Goal: Information Seeking & Learning: Learn about a topic

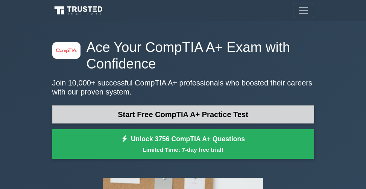
click at [182, 107] on link "Start Free CompTIA A+ Practice Test" at bounding box center [183, 114] width 262 height 18
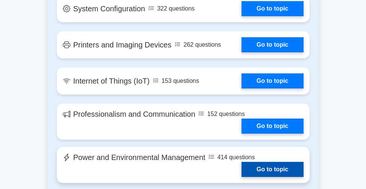
scroll to position [1177, 0]
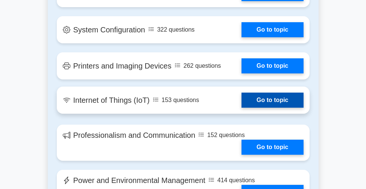
click at [276, 108] on link "Go to topic" at bounding box center [272, 99] width 62 height 15
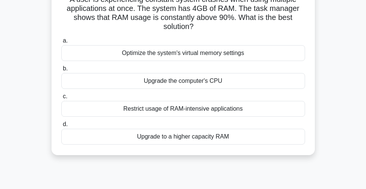
scroll to position [38, 0]
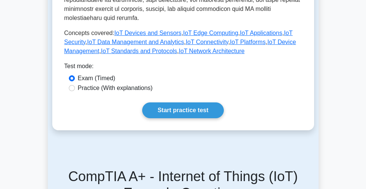
scroll to position [376, 0]
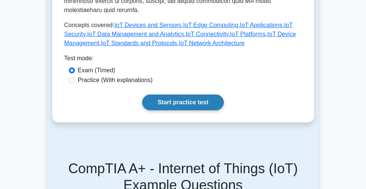
click at [164, 106] on link "Start practice test" at bounding box center [183, 102] width 82 height 16
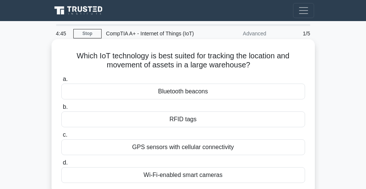
click at [189, 119] on div "RFID tags" at bounding box center [183, 119] width 244 height 16
click at [61, 109] on input "b. RFID tags" at bounding box center [61, 107] width 0 height 5
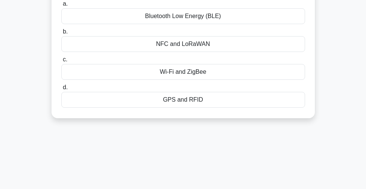
scroll to position [38, 0]
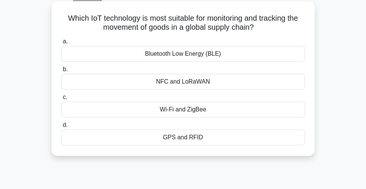
click at [219, 113] on div "Wi-Fi and ZigBee" at bounding box center [183, 110] width 244 height 16
click at [61, 100] on input "c. Wi-Fi and ZigBee" at bounding box center [61, 97] width 0 height 5
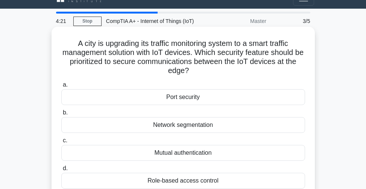
scroll to position [0, 0]
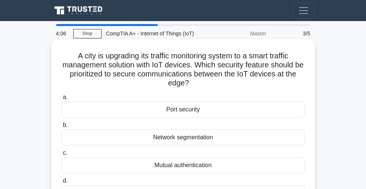
click at [205, 137] on div "Network segmentation" at bounding box center [183, 137] width 244 height 16
click at [61, 127] on input "b. Network segmentation" at bounding box center [61, 125] width 0 height 5
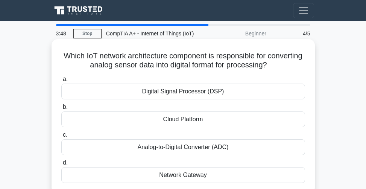
click at [201, 146] on div "Analog-to-Digital Converter (ADC)" at bounding box center [183, 147] width 244 height 16
click at [61, 137] on input "c. Analog-to-Digital Converter (ADC)" at bounding box center [61, 134] width 0 height 5
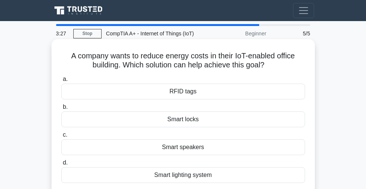
click at [197, 93] on div "RFID tags" at bounding box center [183, 91] width 244 height 16
click at [61, 82] on input "a. RFID tags" at bounding box center [61, 79] width 0 height 5
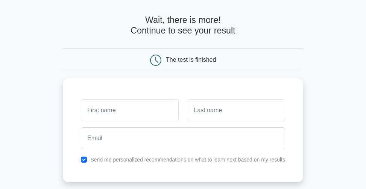
scroll to position [75, 0]
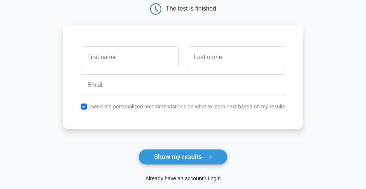
click at [85, 53] on input "text" at bounding box center [129, 57] width 97 height 22
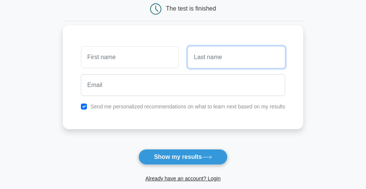
click at [215, 55] on input "text" at bounding box center [236, 57] width 97 height 22
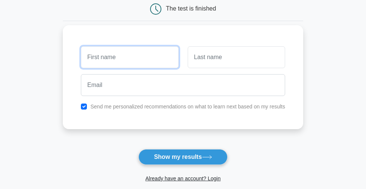
click at [106, 60] on input "text" at bounding box center [129, 57] width 97 height 22
type input "[PERSON_NAME]"
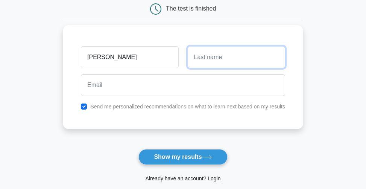
click at [216, 61] on input "text" at bounding box center [236, 57] width 97 height 22
click at [195, 57] on input "limela" at bounding box center [236, 57] width 97 height 22
type input "imela"
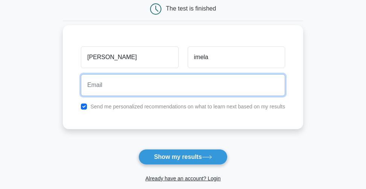
click at [90, 83] on input "email" at bounding box center [183, 85] width 204 height 22
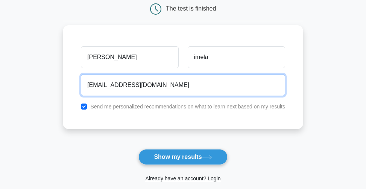
type input "leahimela@gmail.com"
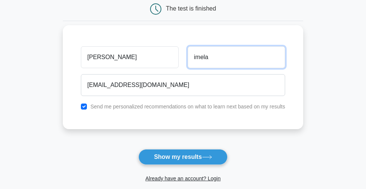
click at [194, 56] on input "imela" at bounding box center [236, 57] width 97 height 22
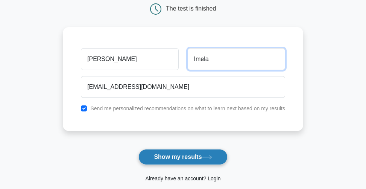
type input "Imela"
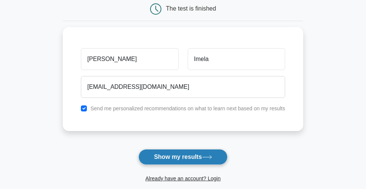
click at [208, 156] on icon at bounding box center [207, 157] width 10 height 4
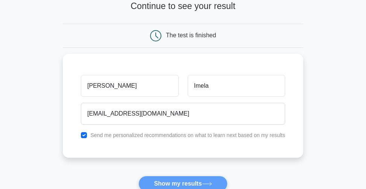
scroll to position [0, 0]
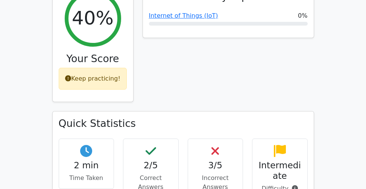
scroll to position [301, 0]
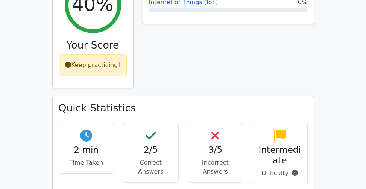
click at [295, 144] on h4 "Intermediate" at bounding box center [279, 154] width 43 height 21
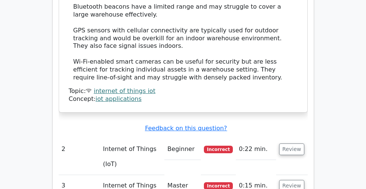
scroll to position [977, 0]
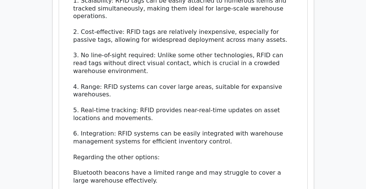
scroll to position [714, 0]
